Goal: Use online tool/utility: Utilize a website feature to perform a specific function

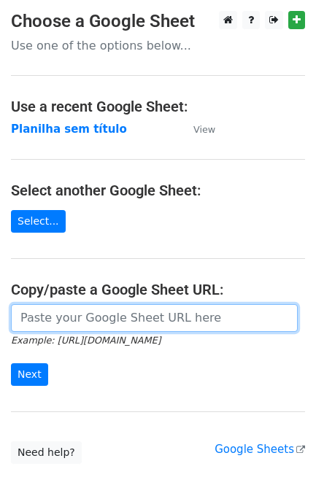
click at [121, 327] on input "url" at bounding box center [154, 318] width 286 height 28
paste input "https://docs.google.com/spreadsheets/d/11dGfEbGc57YceTrmeJPNe1kg2RUhHsyv8kR8EpL…"
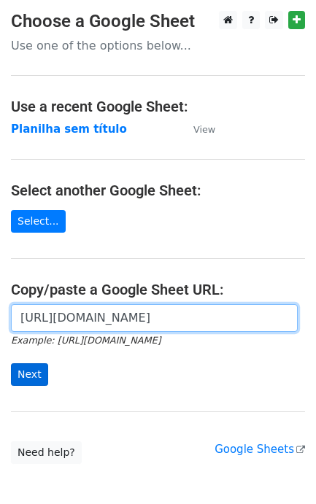
type input "https://docs.google.com/spreadsheets/d/11dGfEbGc57YceTrmeJPNe1kg2RUhHsyv8kR8EpL…"
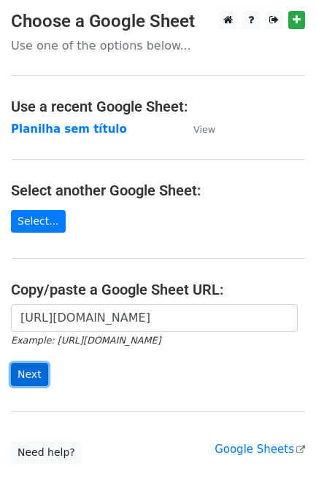
scroll to position [0, 0]
click at [17, 378] on input "Next" at bounding box center [29, 374] width 37 height 23
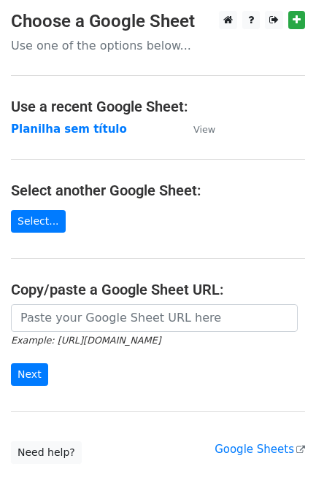
click at [82, 339] on small "Example: https://docs.google.com/spreadsheets/d/abc/edit" at bounding box center [85, 340] width 149 height 11
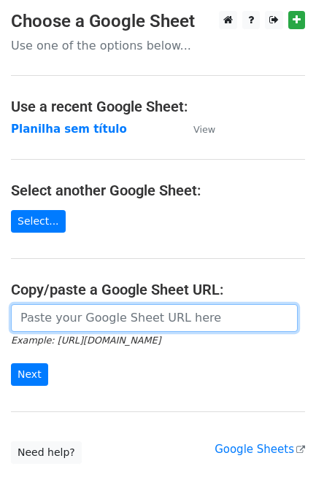
click at [88, 329] on input "url" at bounding box center [154, 318] width 286 height 28
paste input "https://docs.google.com/spreadsheets/d/11dGfEbGc57YceTrmeJPNe1kg2RUhHsyv8kR8EpL…"
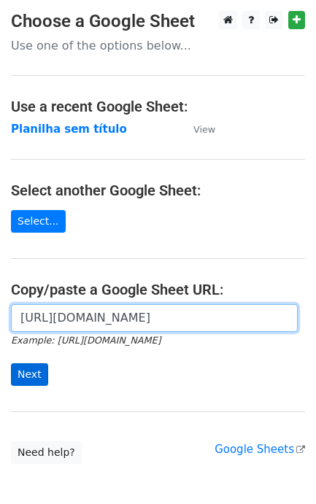
type input "[URL][DOMAIN_NAME]"
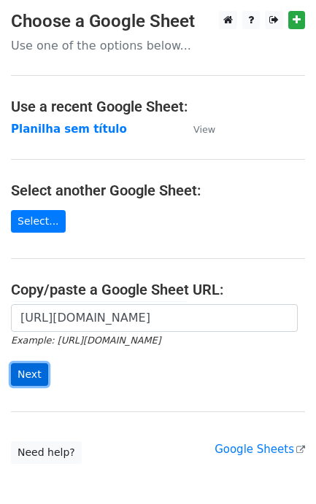
click at [26, 373] on input "Next" at bounding box center [29, 374] width 37 height 23
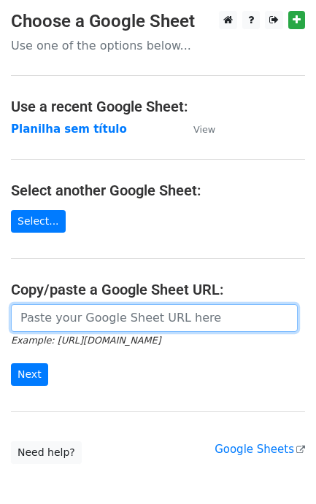
click at [118, 319] on input "url" at bounding box center [154, 318] width 286 height 28
paste input "https://docs.google.com/spreadsheets/d/11dGfEbGc57YceTrmeJPNe1kg2RUhHsyv8kR8EpL…"
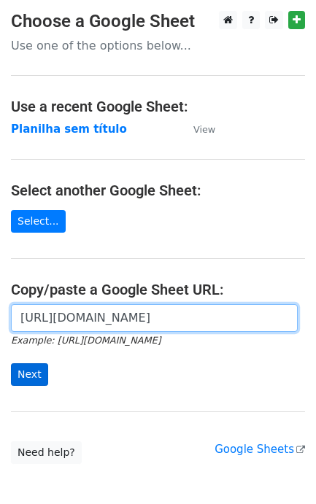
type input "https://docs.google.com/spreadsheets/d/11dGfEbGc57YceTrmeJPNe1kg2RUhHsyv8kR8EpL…"
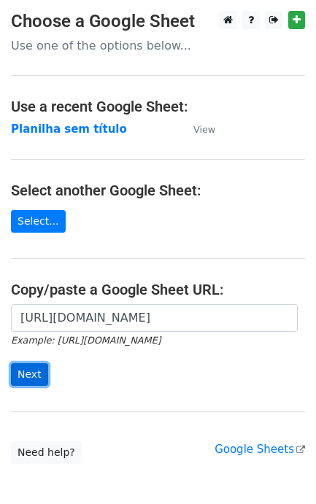
click at [34, 380] on input "Next" at bounding box center [29, 374] width 37 height 23
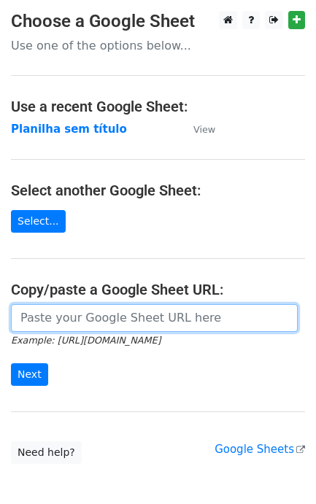
click at [186, 317] on input "url" at bounding box center [154, 318] width 286 height 28
paste input "[URL][DOMAIN_NAME]"
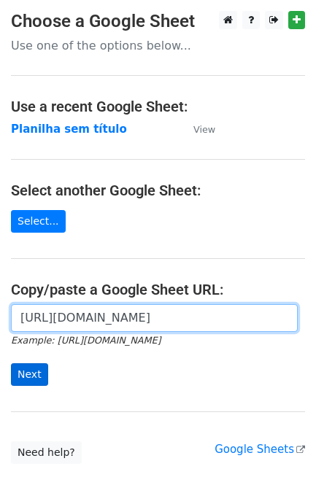
scroll to position [0, 321]
type input "[URL][DOMAIN_NAME]"
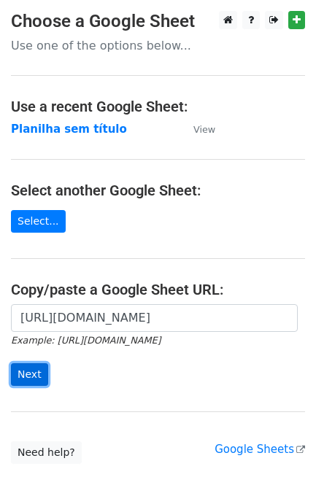
click at [38, 367] on input "Next" at bounding box center [29, 374] width 37 height 23
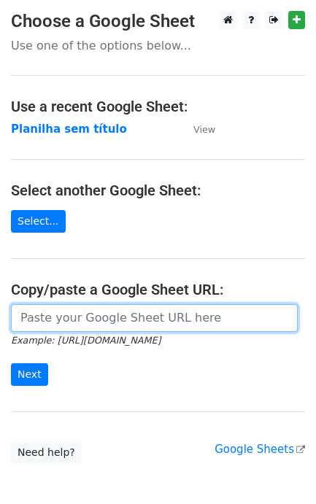
click at [77, 321] on input "url" at bounding box center [154, 318] width 286 height 28
paste input "[URL][DOMAIN_NAME]"
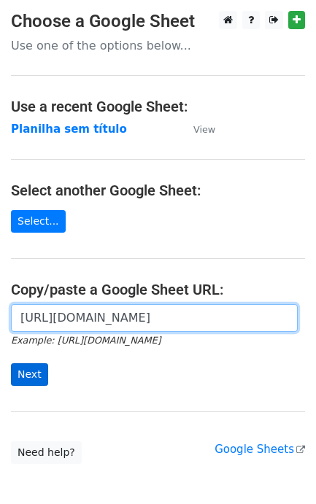
type input "[URL][DOMAIN_NAME]"
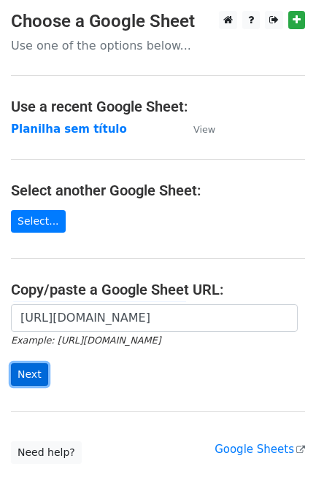
scroll to position [0, 0]
click at [34, 375] on input "Next" at bounding box center [29, 374] width 37 height 23
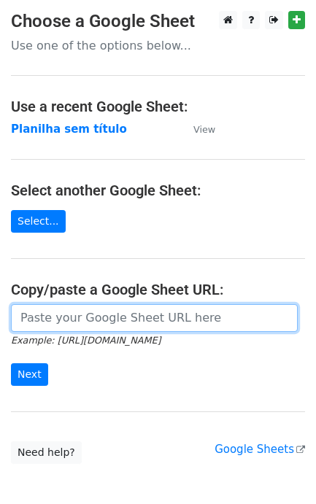
click at [87, 316] on input "url" at bounding box center [154, 318] width 286 height 28
paste input "[URL][DOMAIN_NAME]"
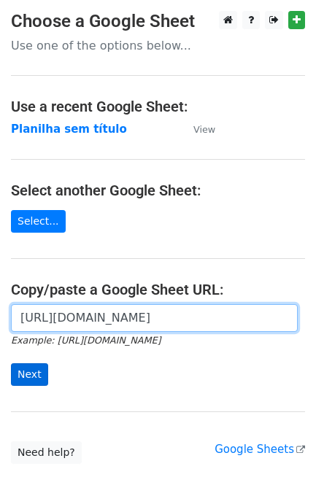
type input "[URL][DOMAIN_NAME]"
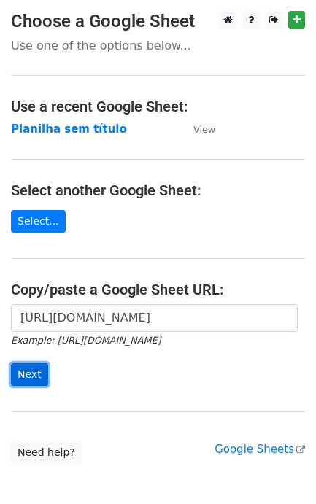
click at [38, 378] on input "Next" at bounding box center [29, 374] width 37 height 23
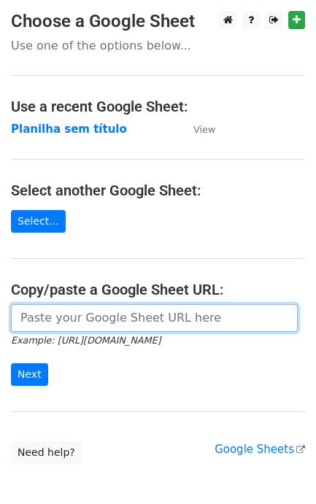
click at [91, 330] on input "url" at bounding box center [154, 318] width 286 height 28
paste input "[URL][DOMAIN_NAME]"
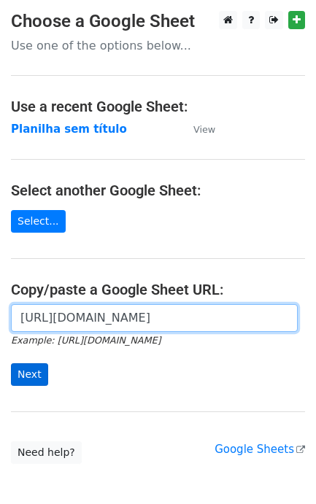
scroll to position [0, 321]
type input "[URL][DOMAIN_NAME]"
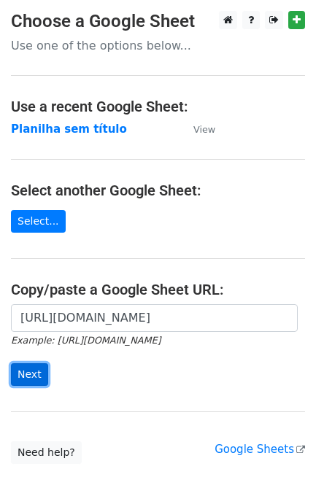
click at [23, 381] on input "Next" at bounding box center [29, 374] width 37 height 23
